Goal: Obtain resource: Obtain resource

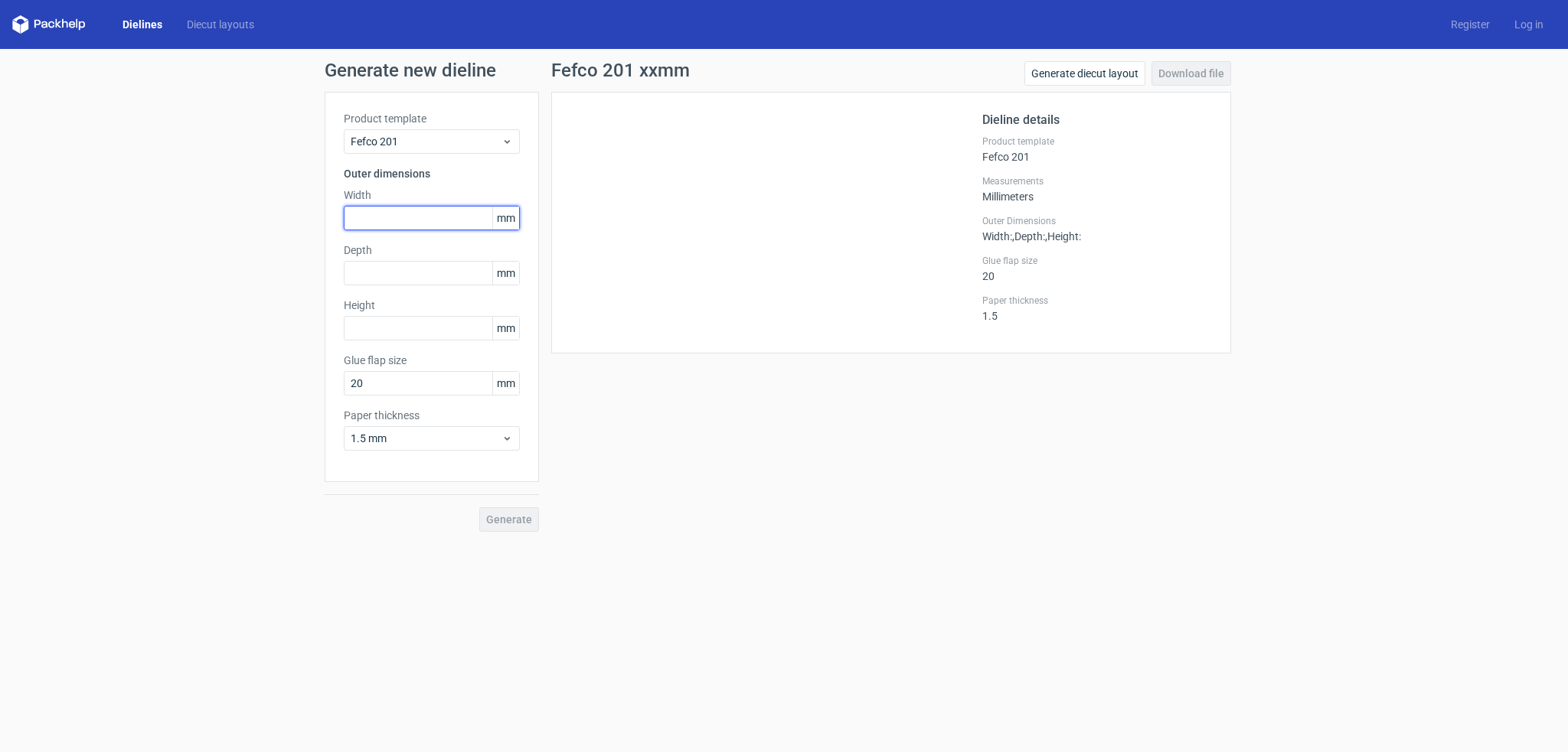
click at [393, 222] on input "text" at bounding box center [432, 218] width 176 height 25
type input "435"
type input "200"
type input "105"
click at [516, 526] on button "Generate" at bounding box center [509, 520] width 60 height 25
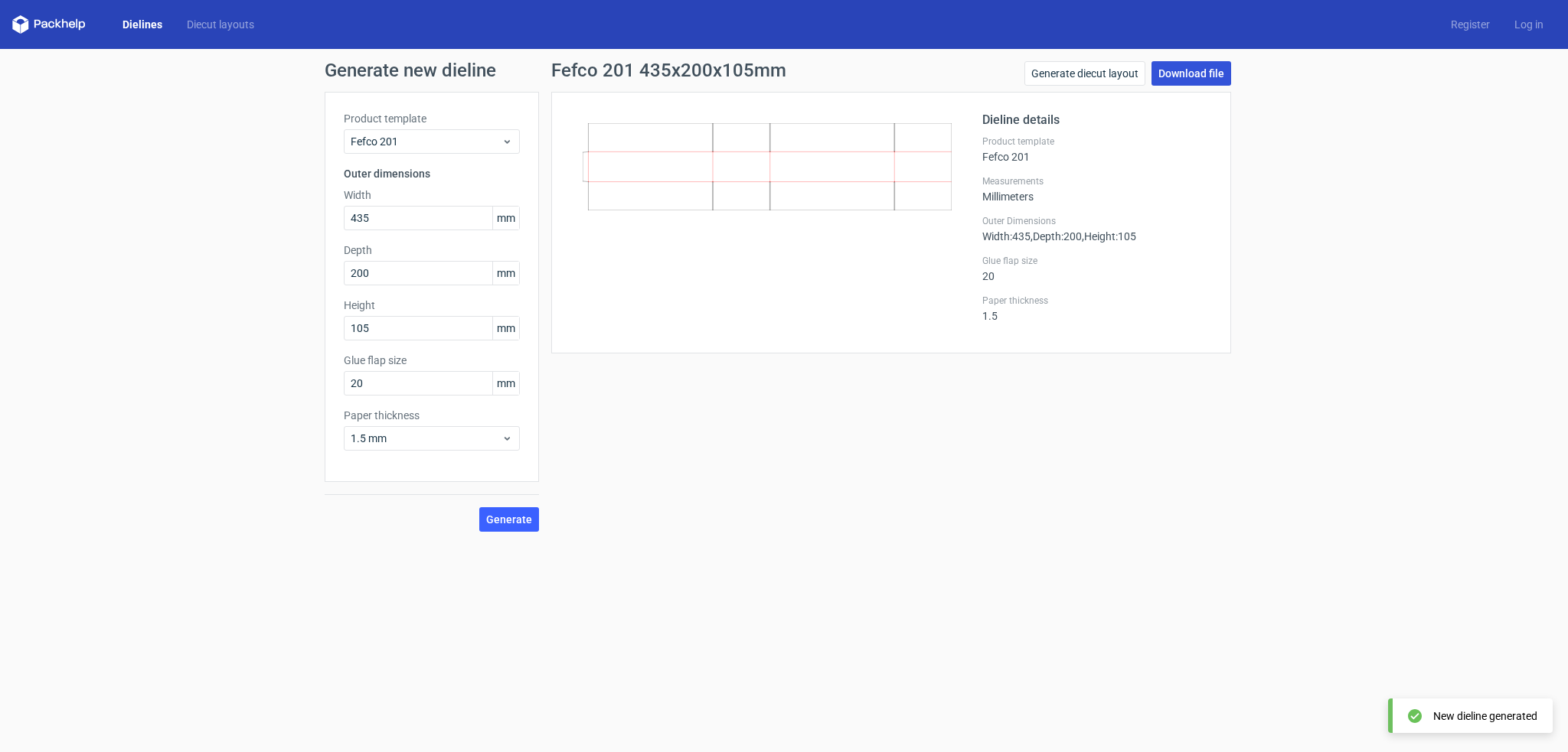
click at [1178, 68] on link "Download file" at bounding box center [1192, 74] width 80 height 25
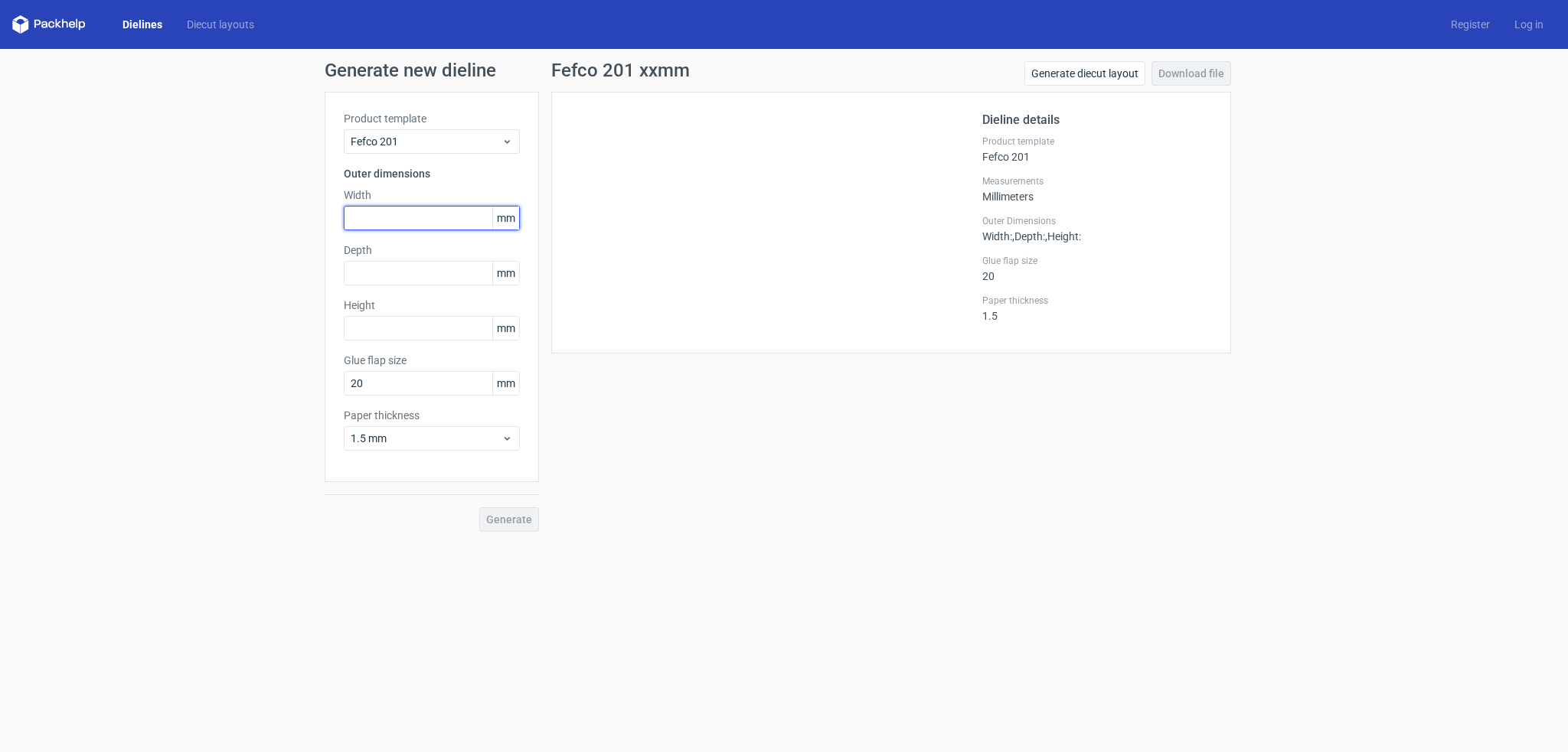
click at [402, 214] on input "text" at bounding box center [432, 218] width 176 height 25
type input "435"
type input "200"
type input "105"
click at [479, 508] on button "Generate" at bounding box center [509, 520] width 60 height 25
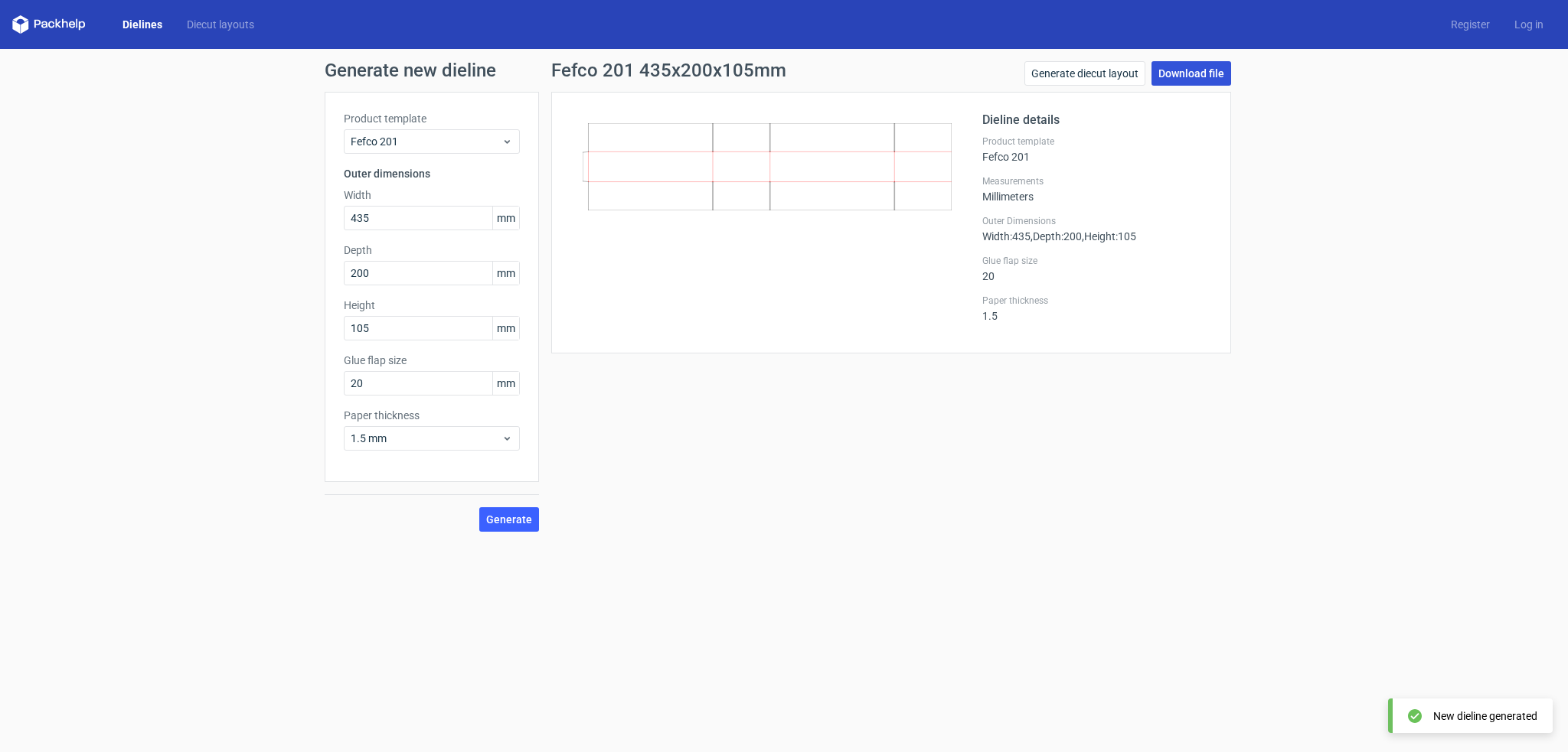
click at [1187, 75] on link "Download file" at bounding box center [1192, 74] width 80 height 25
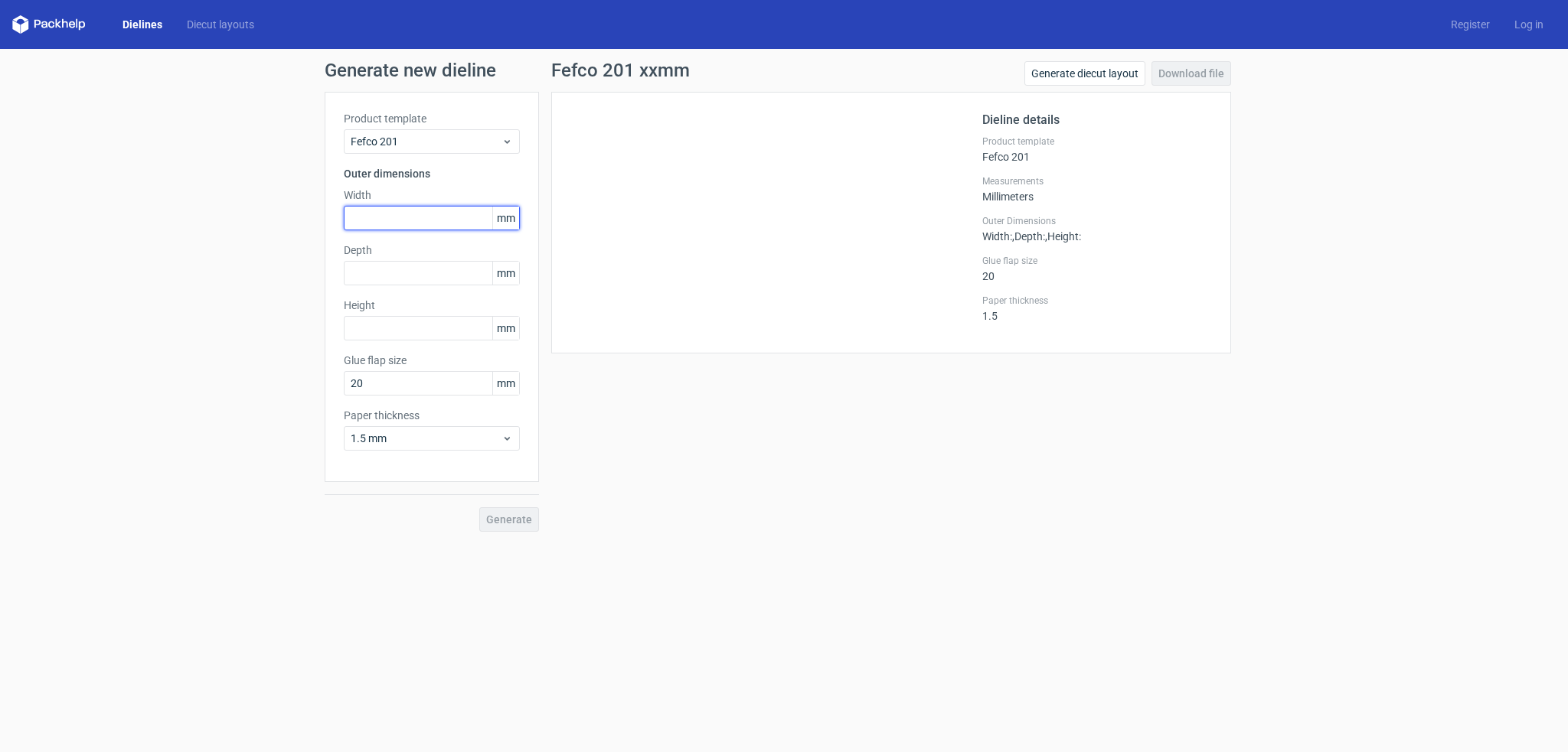
click at [398, 225] on input "text" at bounding box center [432, 218] width 176 height 25
type input "435"
type input "200"
type input "105"
click at [479, 508] on button "Generate" at bounding box center [509, 520] width 60 height 25
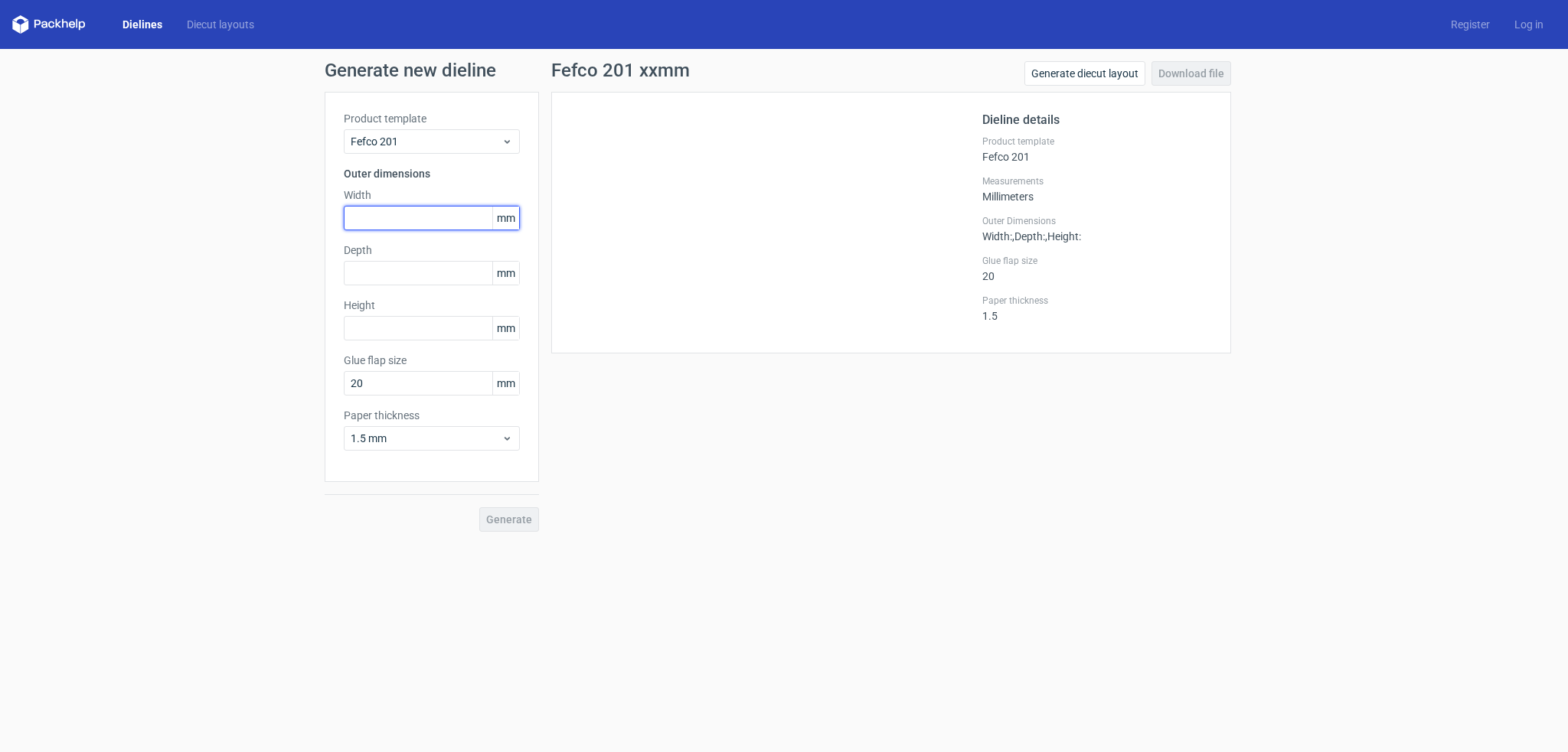
click at [403, 218] on input "text" at bounding box center [432, 218] width 176 height 25
type input "435"
type input "200"
type input "105"
click at [479, 508] on button "Generate" at bounding box center [509, 520] width 60 height 25
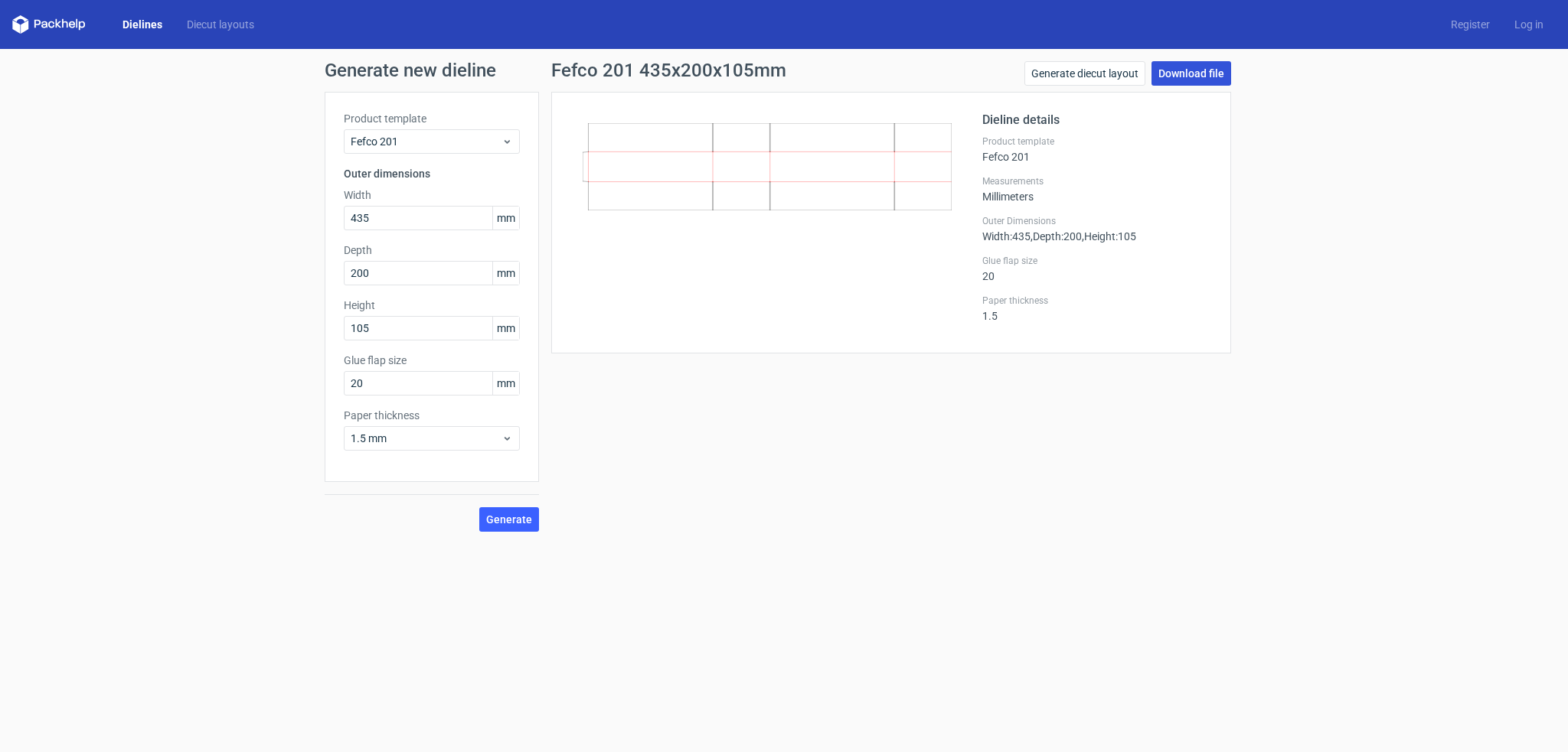
click at [1180, 73] on link "Download file" at bounding box center [1192, 74] width 80 height 25
click at [1090, 78] on link "Generate diecut layout" at bounding box center [1085, 74] width 121 height 25
click at [508, 526] on button "Generate" at bounding box center [509, 520] width 60 height 25
click at [1180, 76] on link "Download file" at bounding box center [1192, 74] width 80 height 25
click at [410, 143] on span "Fefco 201" at bounding box center [425, 141] width 151 height 15
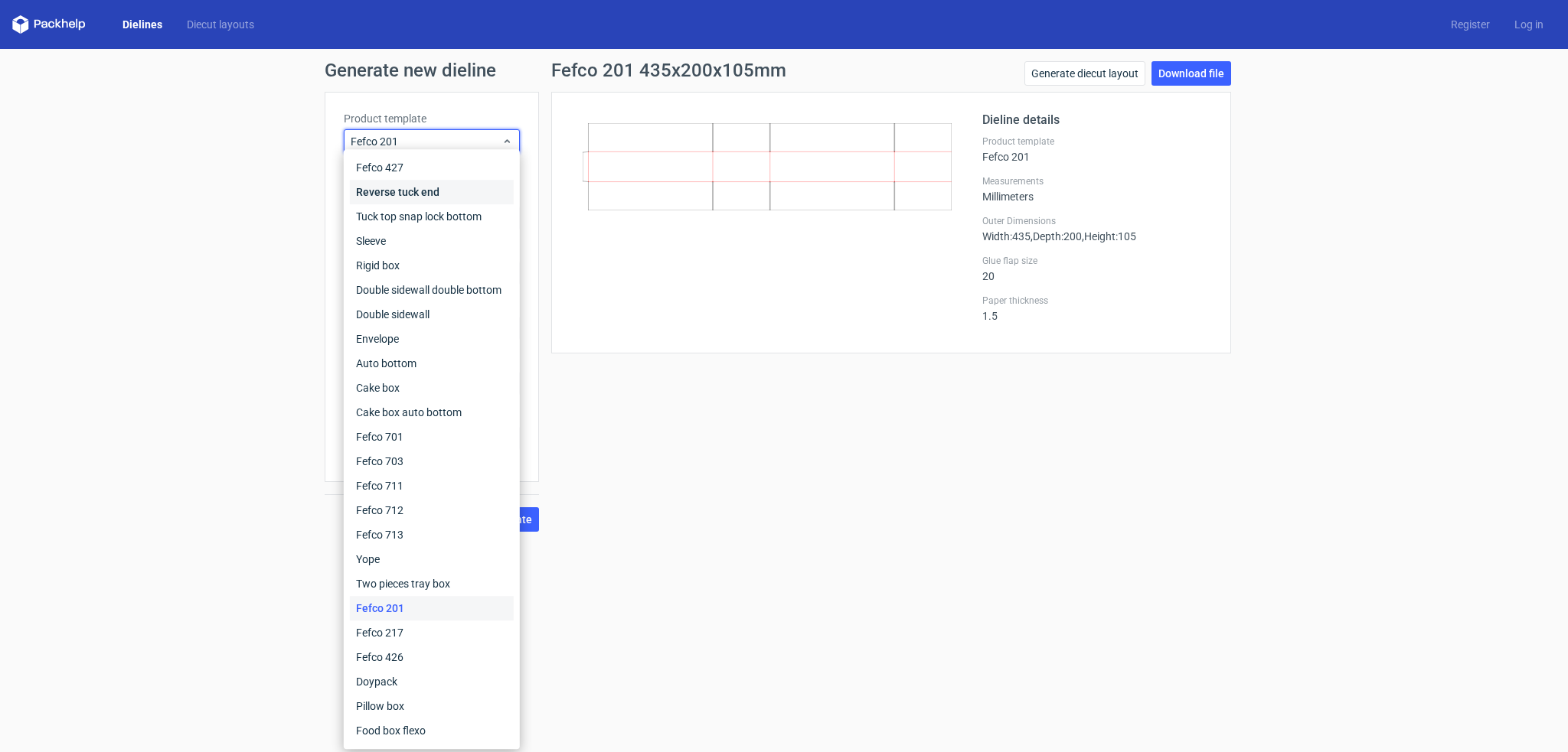
click at [407, 192] on div "Reverse tuck end" at bounding box center [431, 192] width 164 height 25
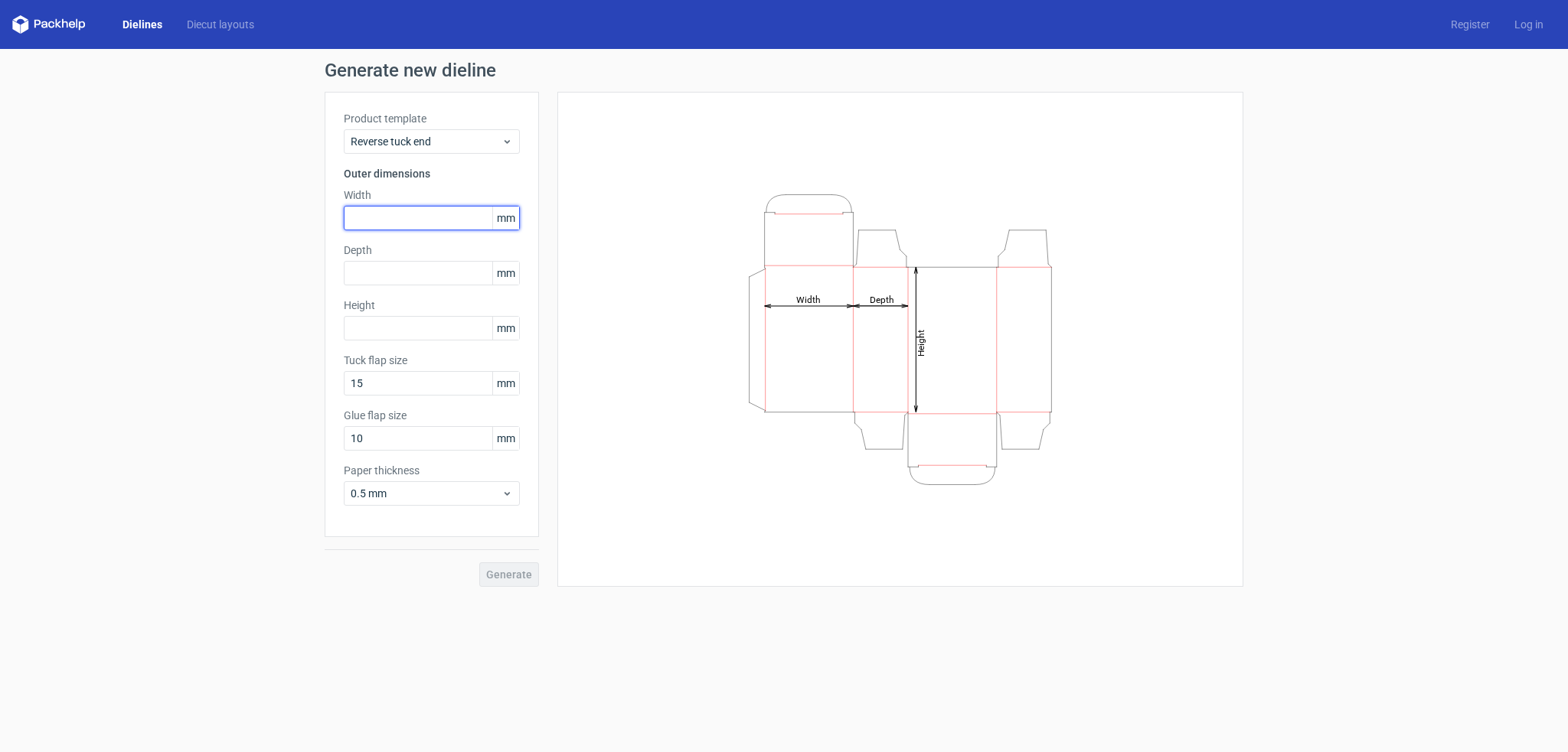
click at [384, 220] on input "text" at bounding box center [432, 218] width 176 height 25
type input "100"
type input "200"
type input "105"
click at [479, 563] on button "Generate" at bounding box center [509, 575] width 60 height 25
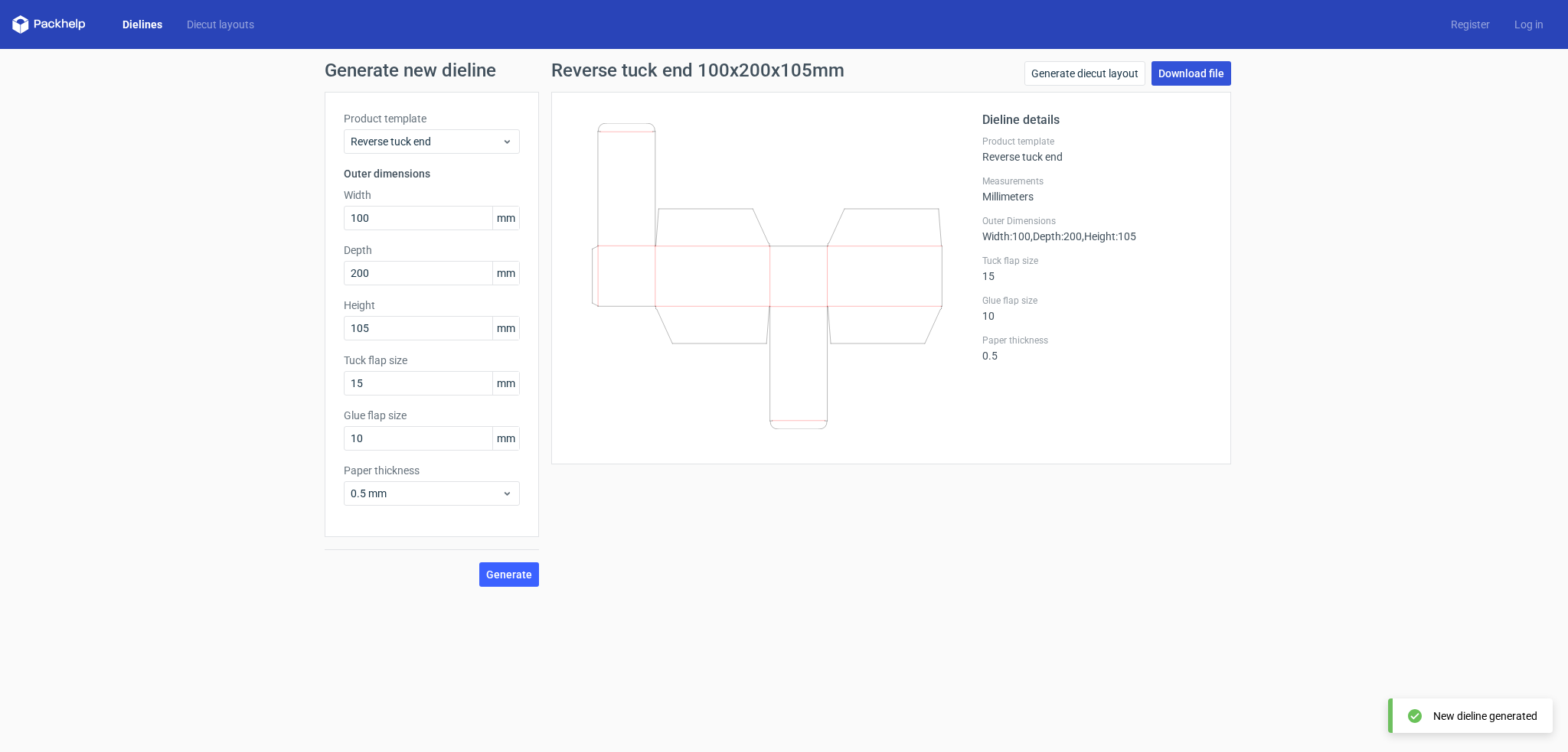
click at [1178, 73] on link "Download file" at bounding box center [1192, 74] width 80 height 25
